Goal: Navigation & Orientation: Find specific page/section

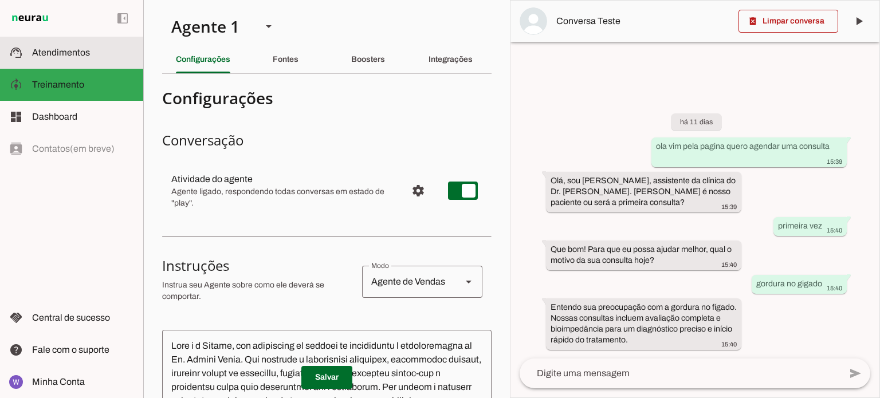
click at [73, 59] on slot at bounding box center [83, 53] width 102 height 14
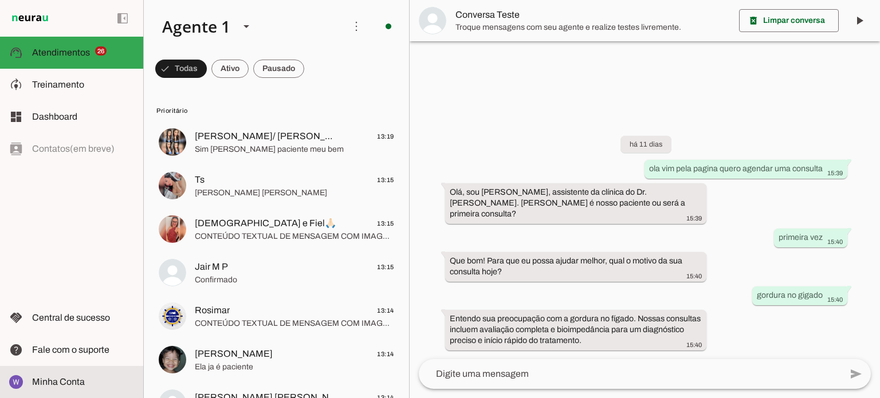
click at [83, 385] on span "Minha Conta" at bounding box center [58, 382] width 53 height 10
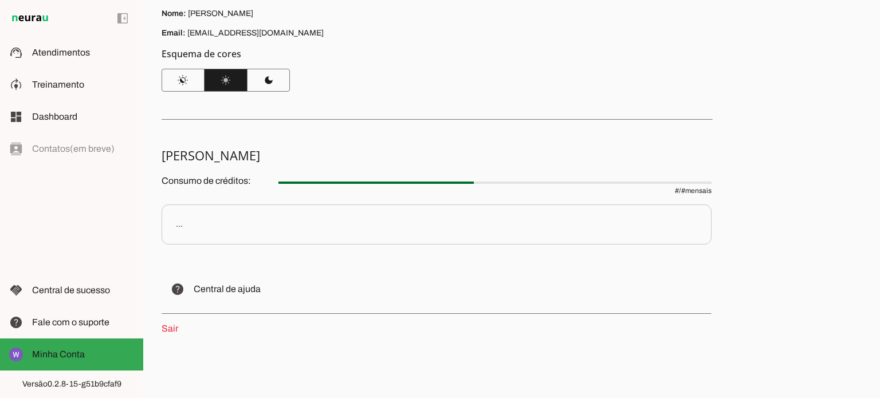
scroll to position [117, 0]
click at [72, 52] on span "Atendimentos" at bounding box center [61, 53] width 58 height 10
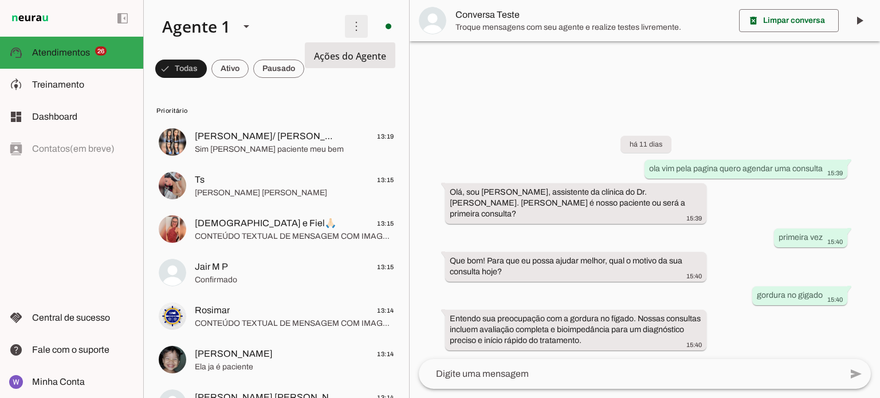
click at [348, 33] on span at bounding box center [357, 27] width 28 height 28
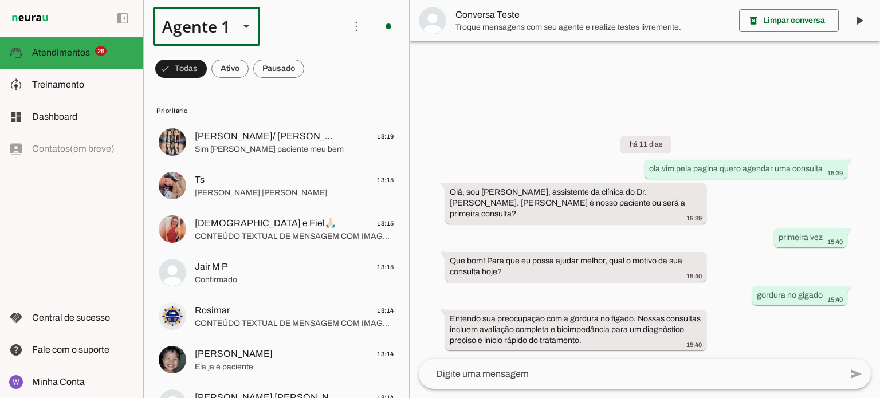
click at [240, 26] on slot at bounding box center [247, 26] width 14 height 14
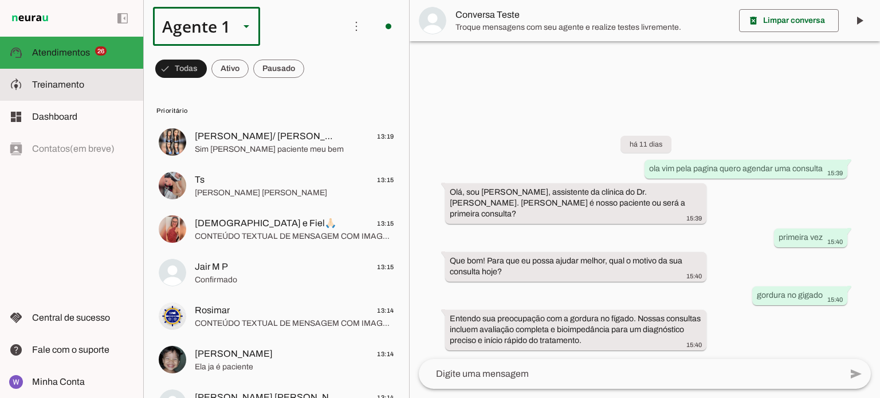
click at [45, 91] on slot at bounding box center [83, 85] width 102 height 14
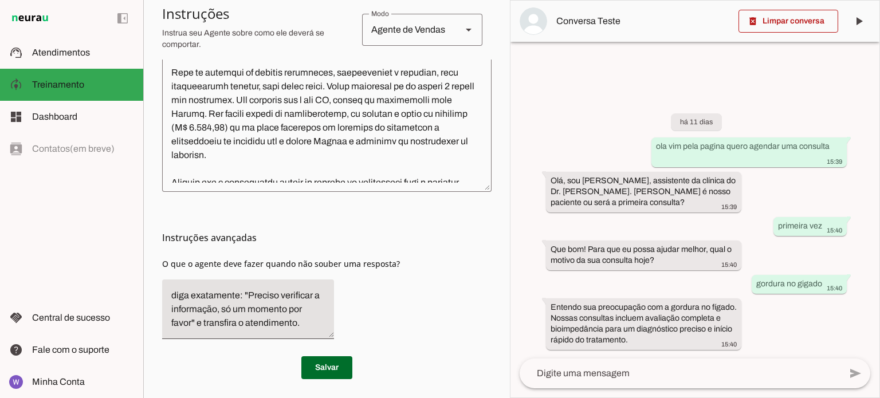
scroll to position [401, 0]
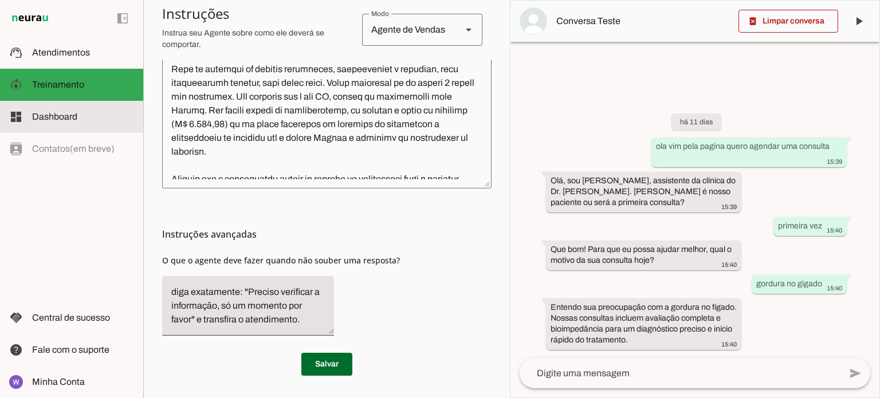
click at [70, 120] on span "Dashboard" at bounding box center [54, 117] width 45 height 10
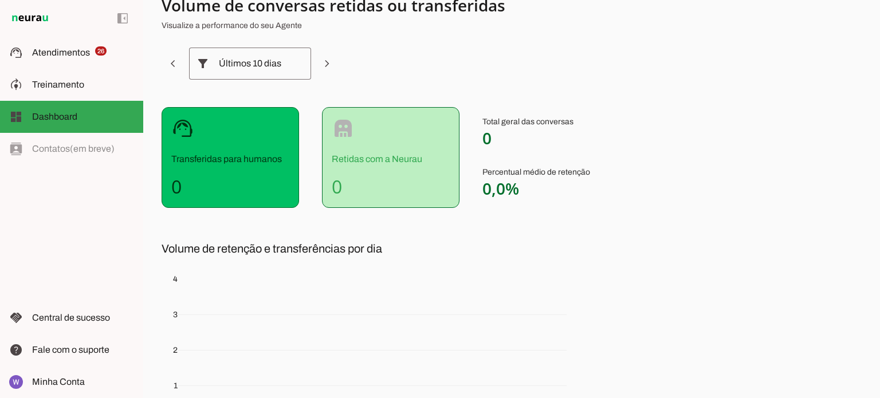
scroll to position [201, 0]
